Goal: Transaction & Acquisition: Purchase product/service

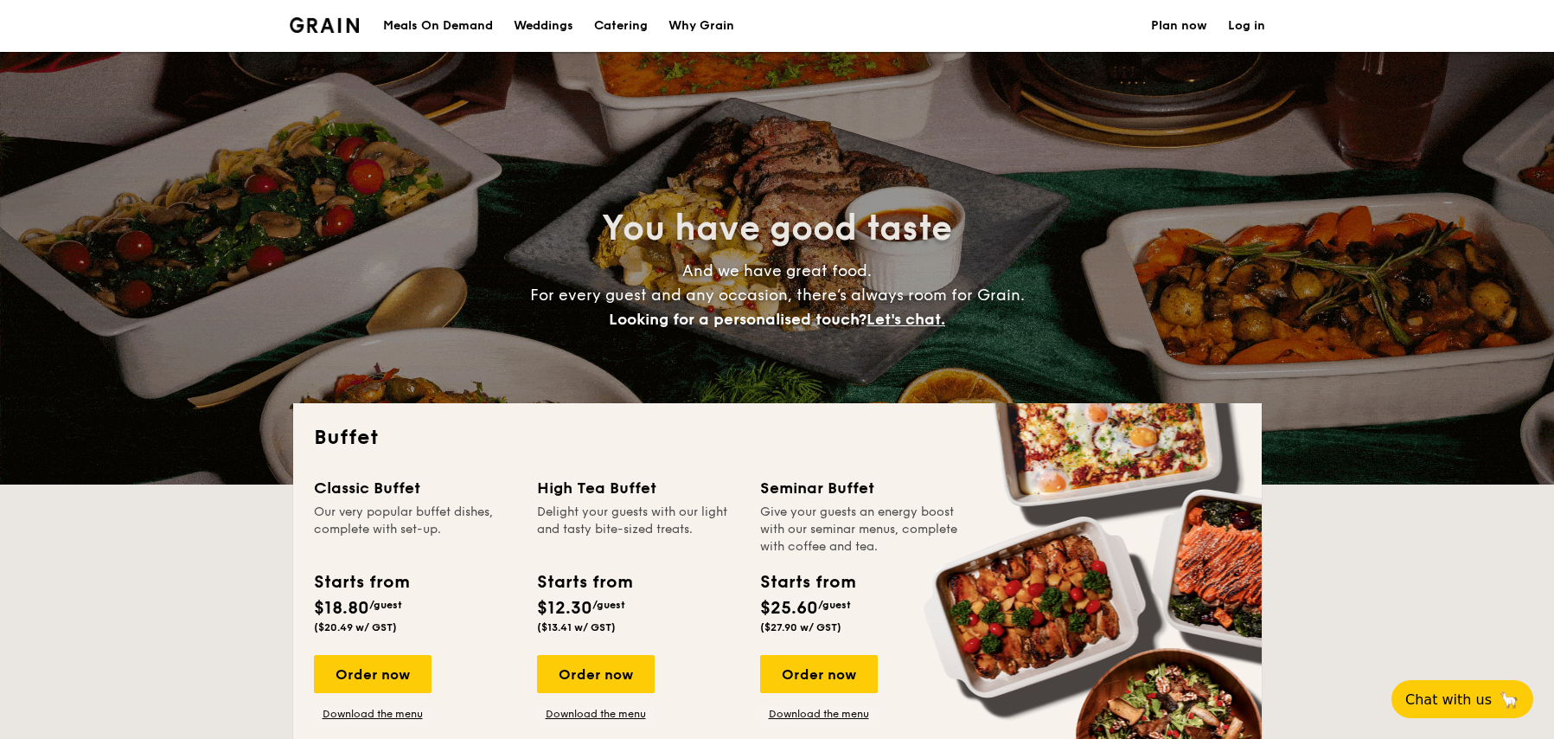
select select
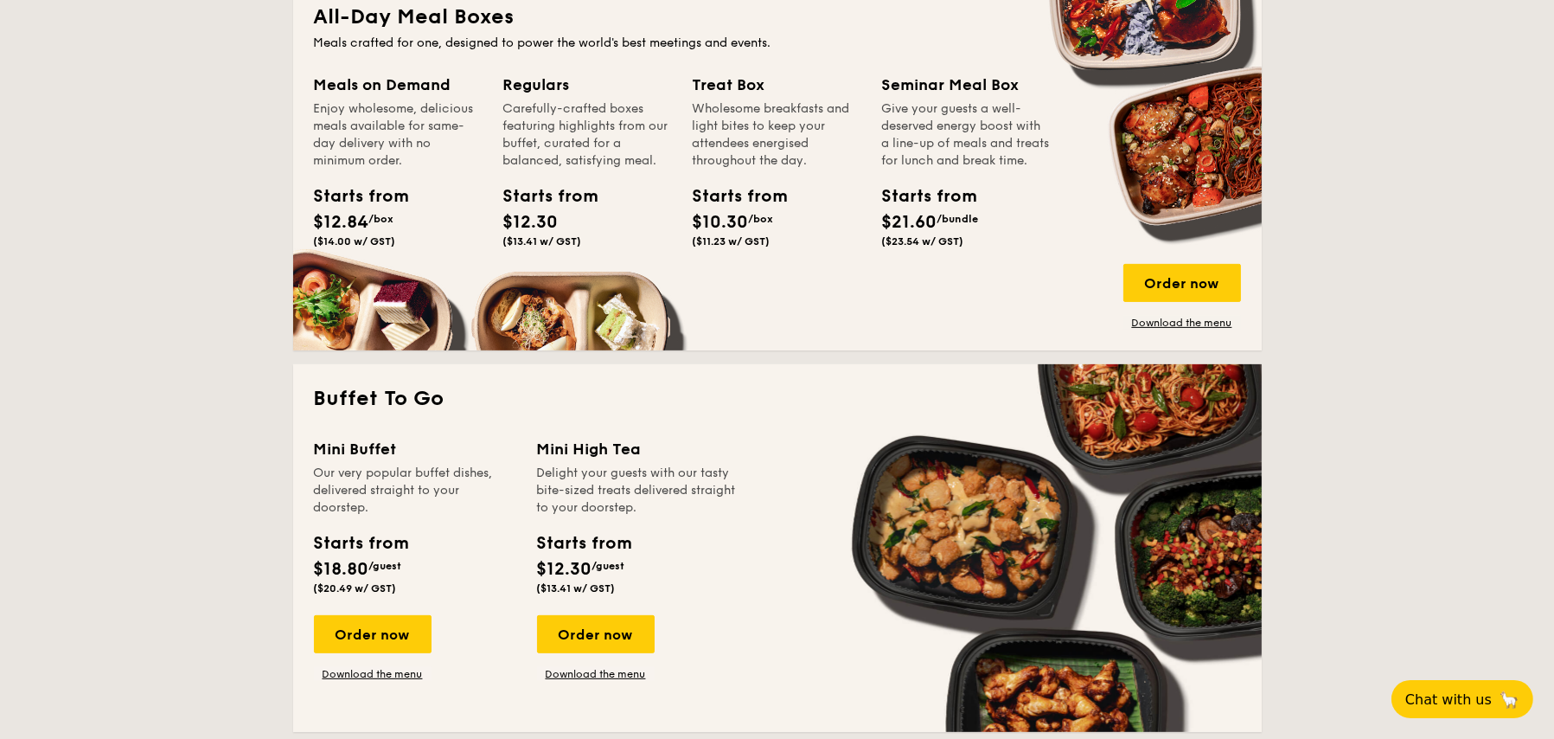
scroll to position [606, 0]
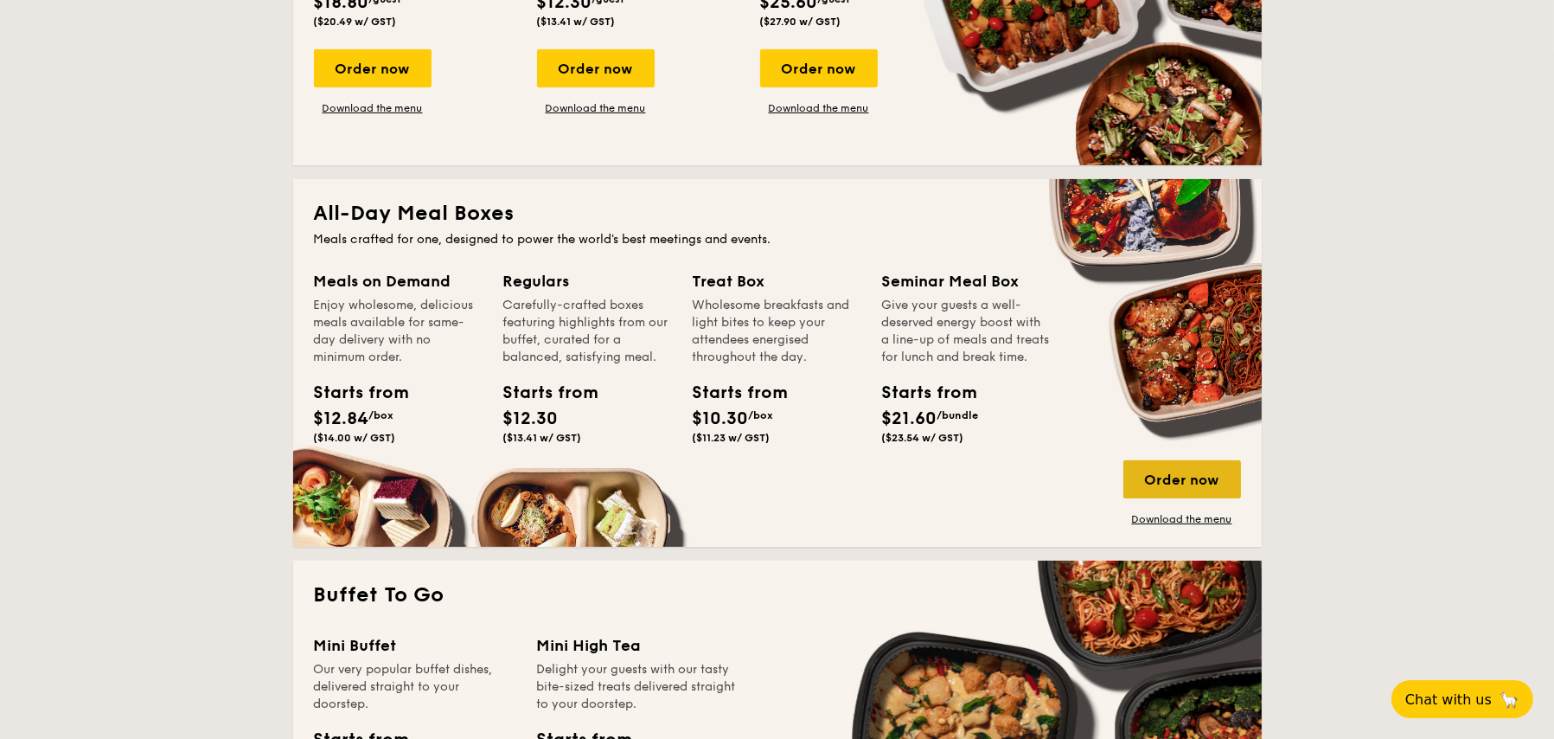
click at [1144, 479] on div "Order now" at bounding box center [1183, 479] width 118 height 38
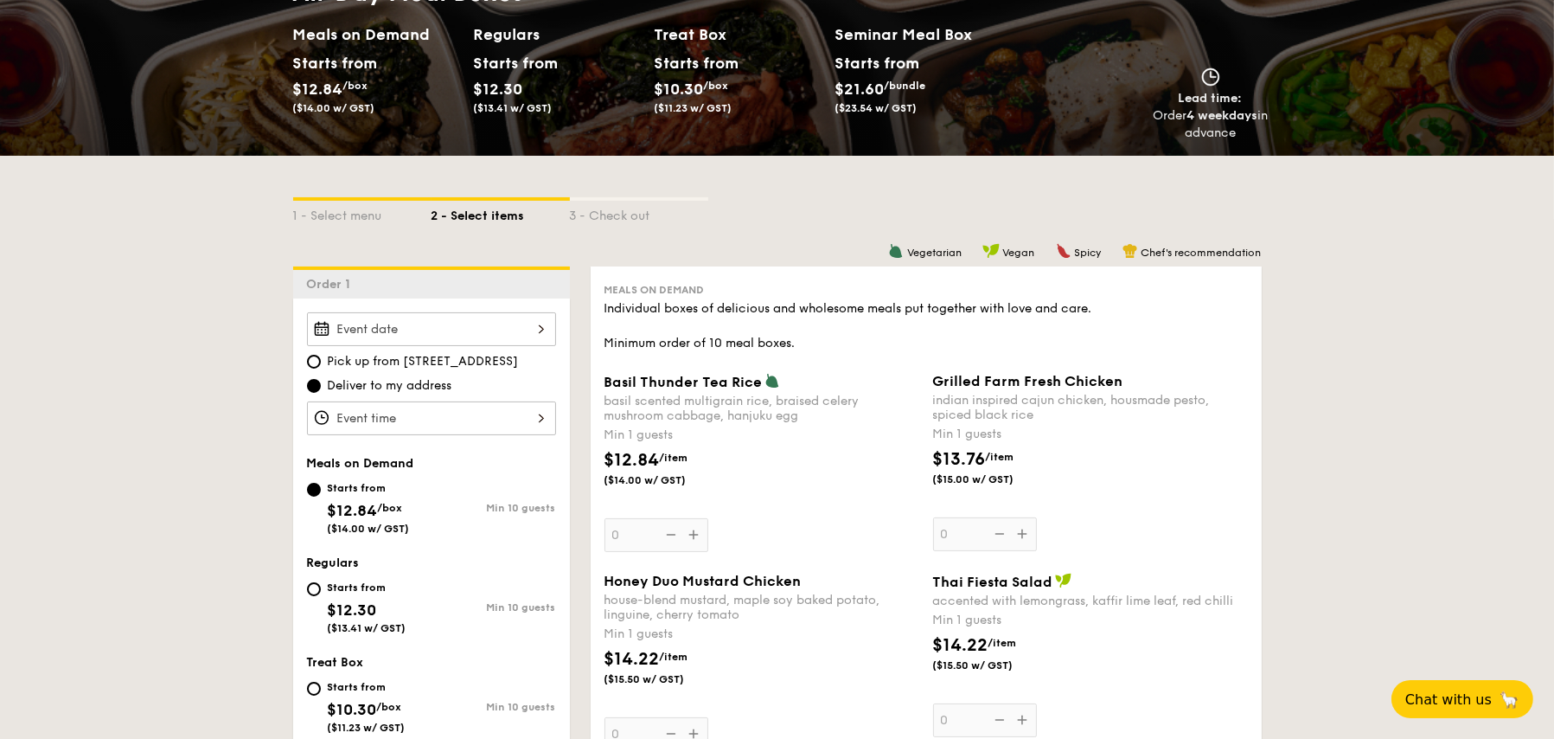
scroll to position [346, 0]
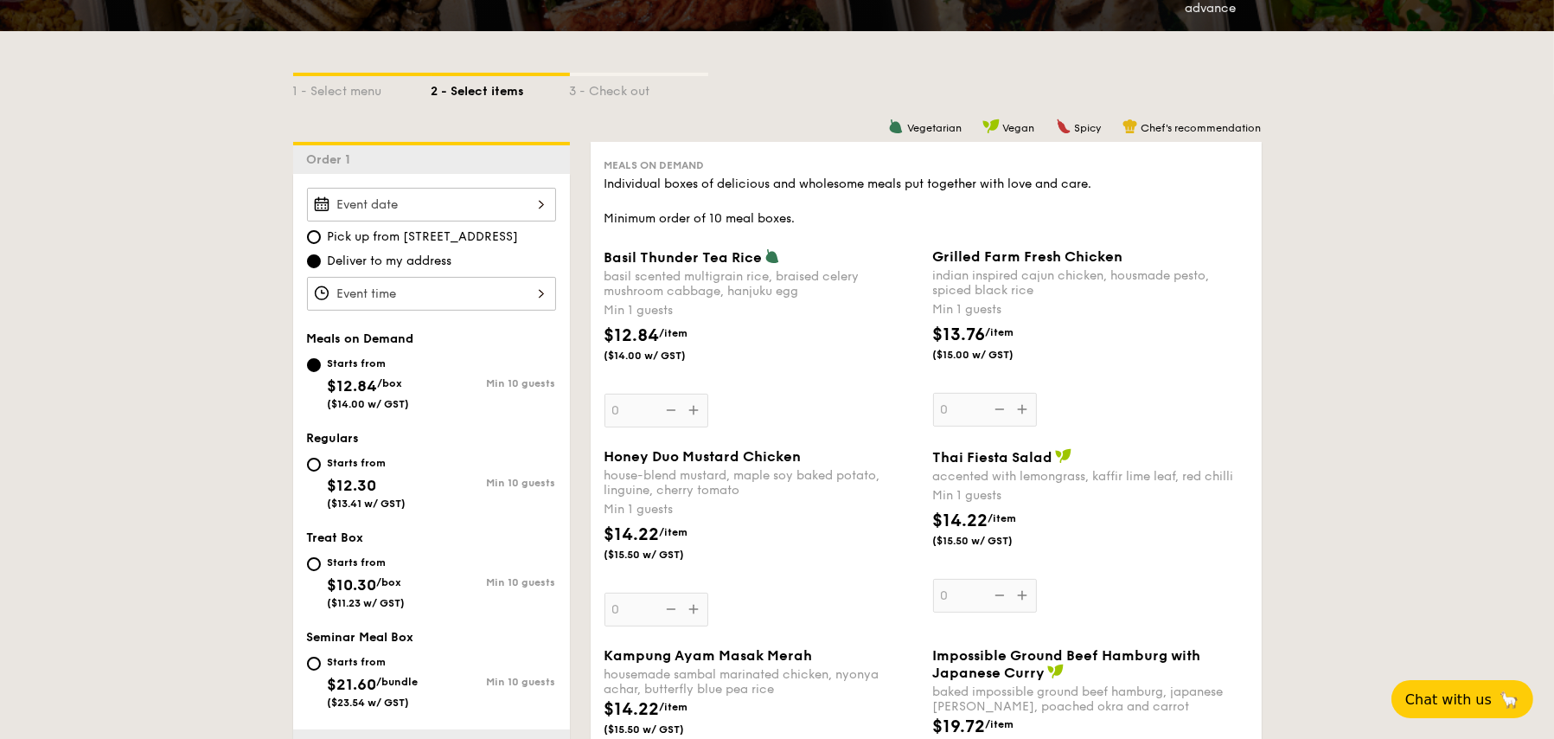
select select
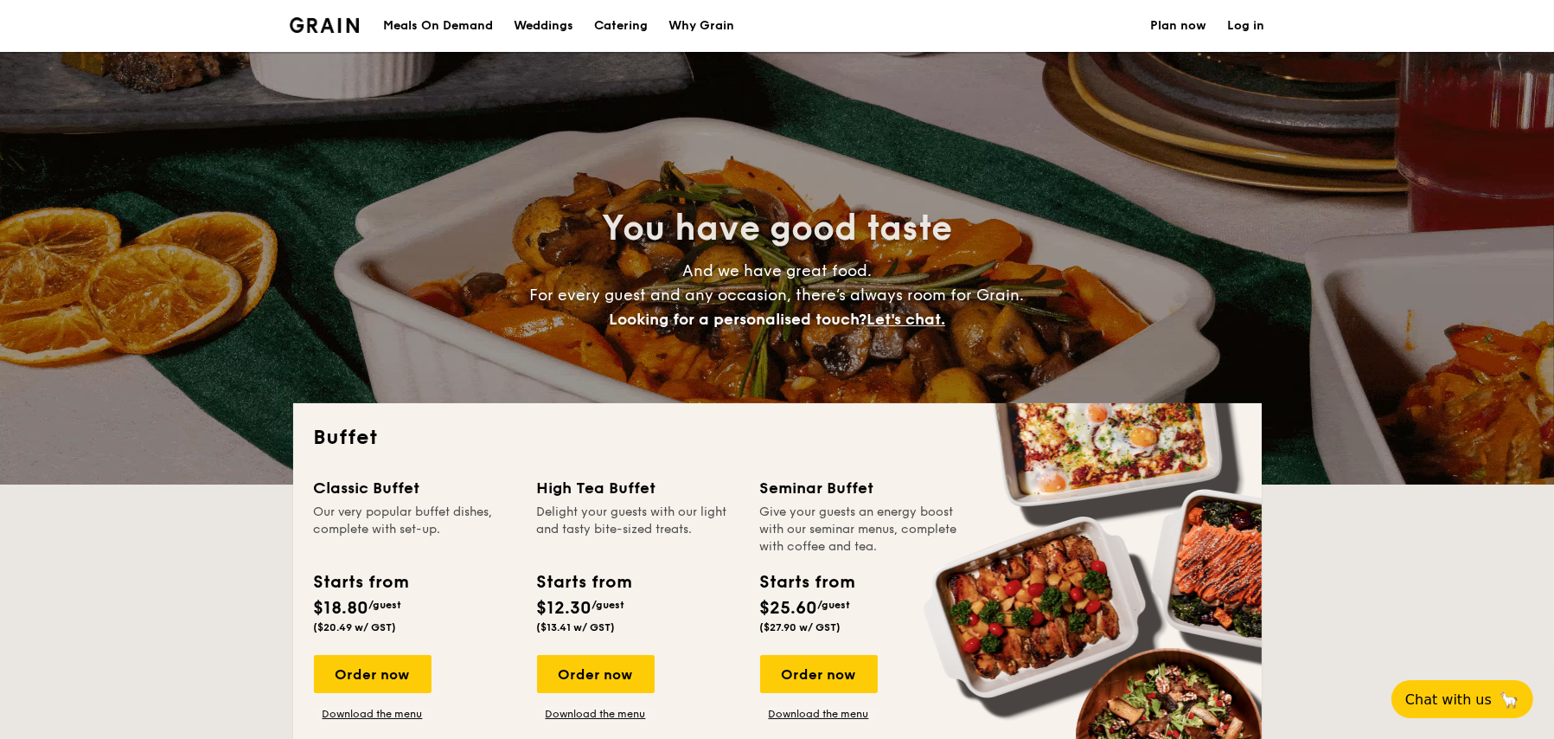
click at [401, 17] on div "Meals On Demand" at bounding box center [438, 26] width 110 height 52
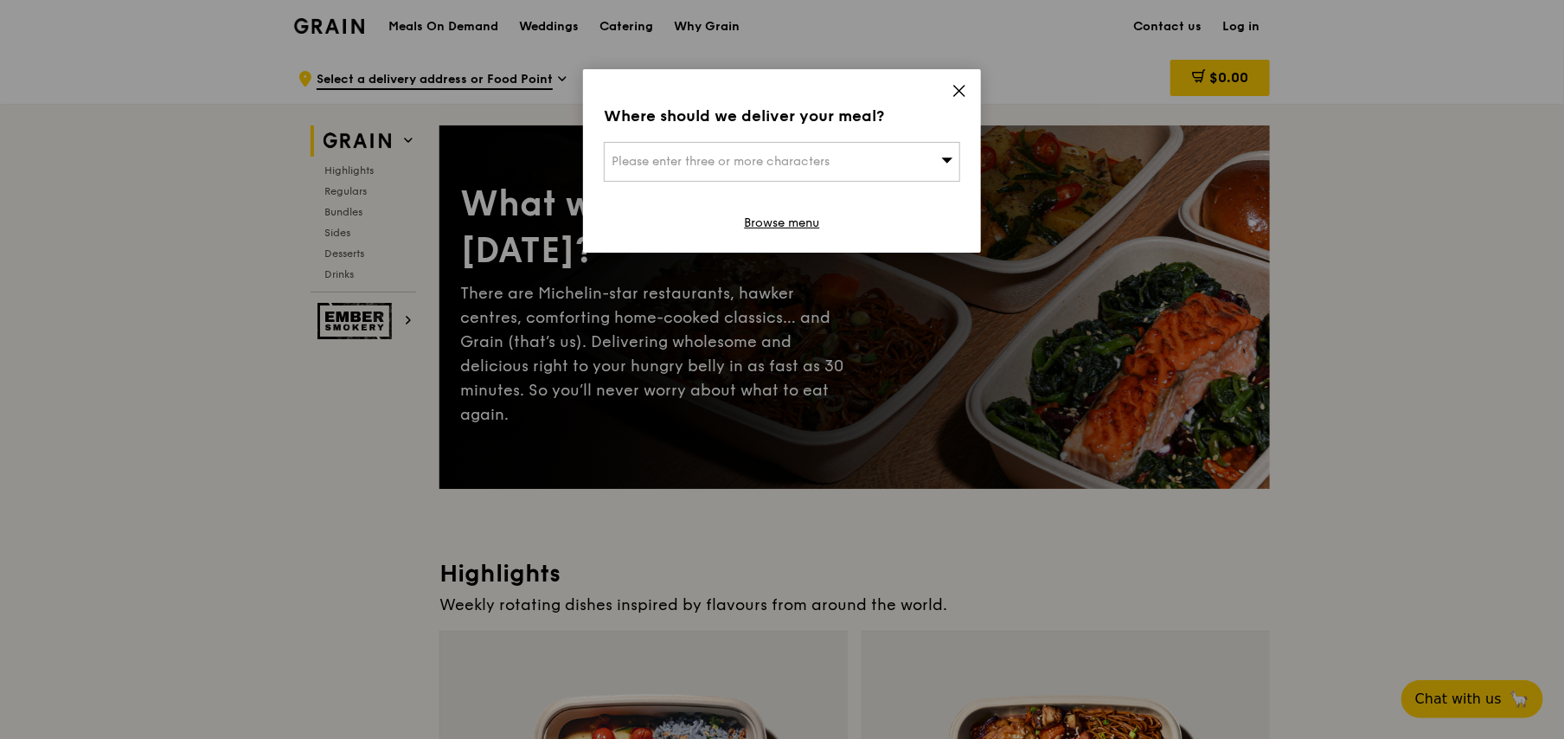
click at [954, 101] on span at bounding box center [960, 93] width 16 height 19
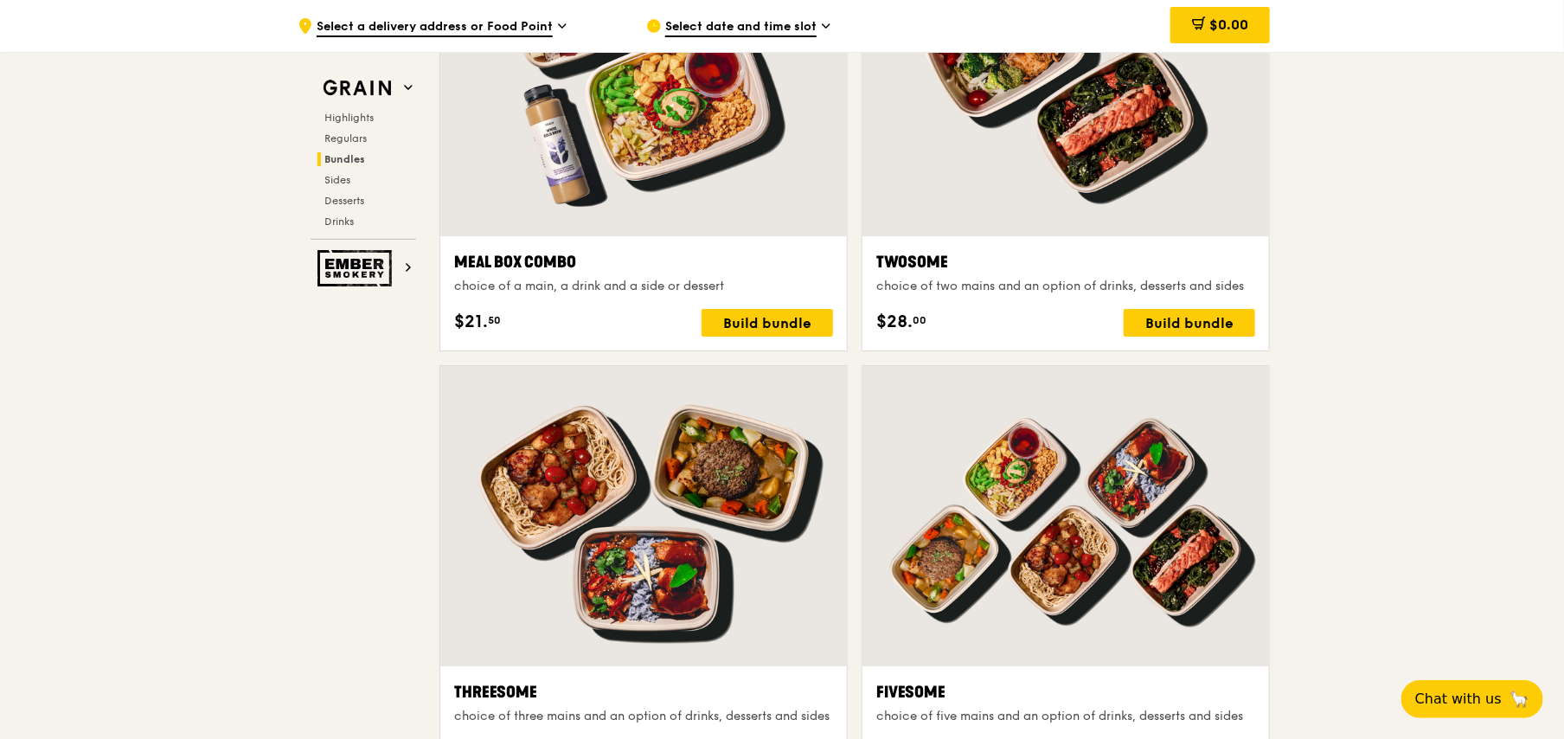
scroll to position [3200, 0]
